Goal: Check status: Check status

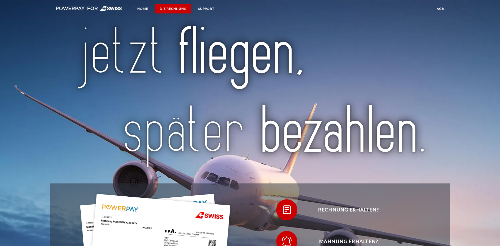
click at [175, 7] on link "DIE RECHNUNG" at bounding box center [173, 8] width 36 height 9
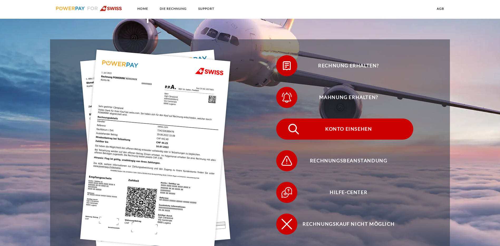
scroll to position [139, 0]
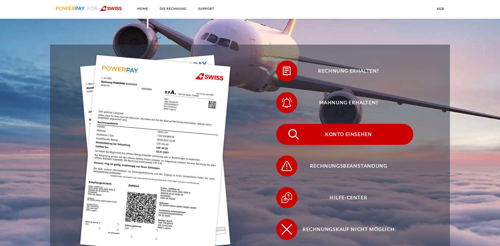
click at [284, 124] on span "Konto einsehen" at bounding box center [348, 134] width 129 height 21
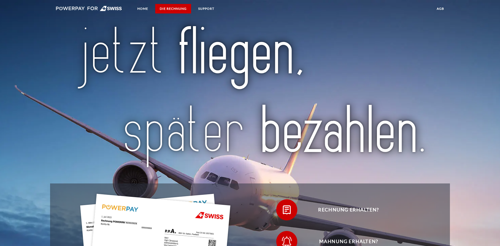
click at [179, 8] on link "DIE RECHNUNG" at bounding box center [173, 8] width 36 height 9
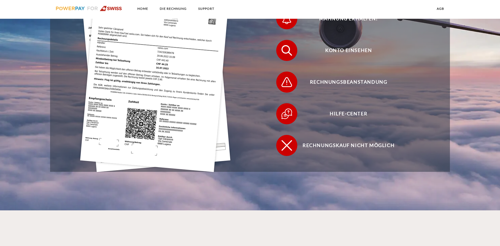
scroll to position [218, 0]
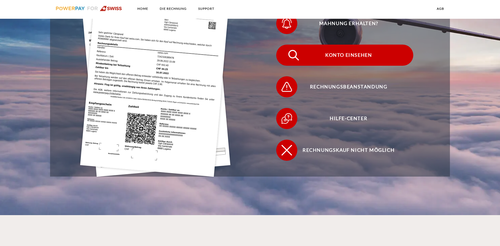
click at [284, 45] on span "Konto einsehen" at bounding box center [348, 55] width 129 height 21
